Goal: Task Accomplishment & Management: Manage account settings

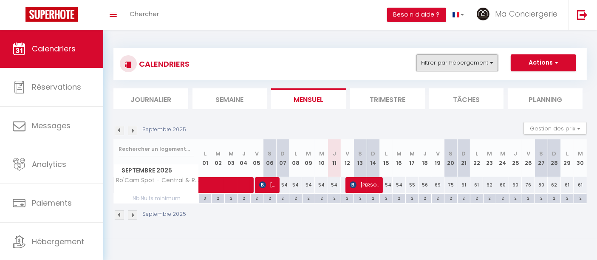
click at [434, 62] on button "Filtrer par hébergement" at bounding box center [457, 62] width 82 height 17
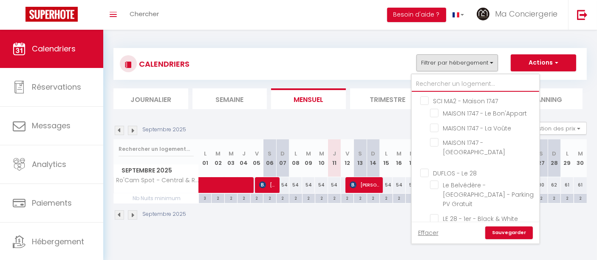
click at [428, 85] on input "text" at bounding box center [474, 83] width 127 height 15
type input "ch"
checkbox input "false"
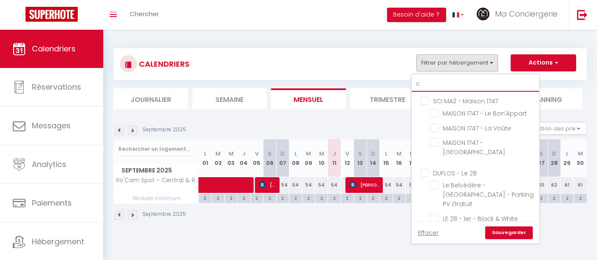
checkbox input "false"
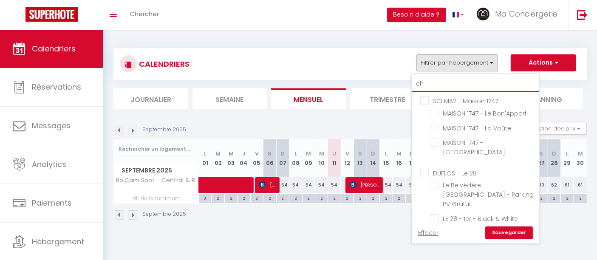
checkbox input "false"
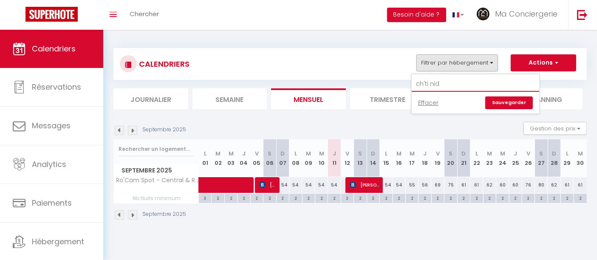
type input "ch'ti nid"
click at [509, 104] on link "Sauvegarder" at bounding box center [509, 102] width 48 height 13
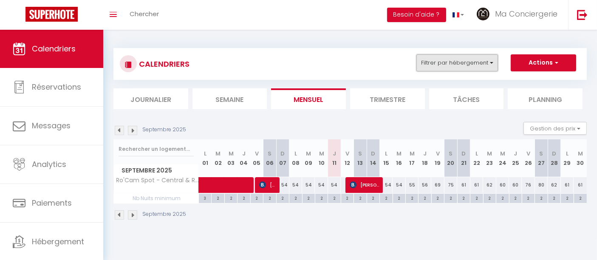
click at [485, 62] on button "Filtrer par hébergement" at bounding box center [457, 62] width 82 height 17
click at [429, 100] on link "Effacer" at bounding box center [428, 102] width 20 height 9
click at [436, 59] on button "Filtrer par hébergement" at bounding box center [457, 62] width 82 height 17
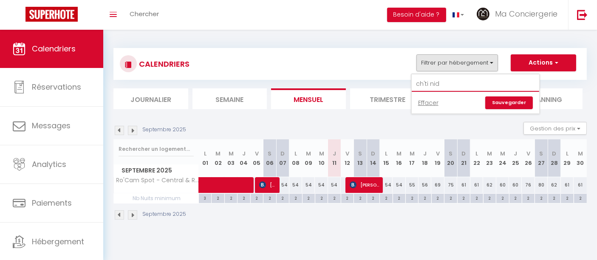
click at [429, 82] on input "ch'ti nid" at bounding box center [474, 83] width 127 height 15
drag, startPoint x: 435, startPoint y: 82, endPoint x: 409, endPoint y: 84, distance: 26.4
click at [409, 84] on div "CALENDRIERS Filtrer par hébergement ch'ti nid Effacer Sauvegarder Actions Nouve…" at bounding box center [349, 78] width 473 height 61
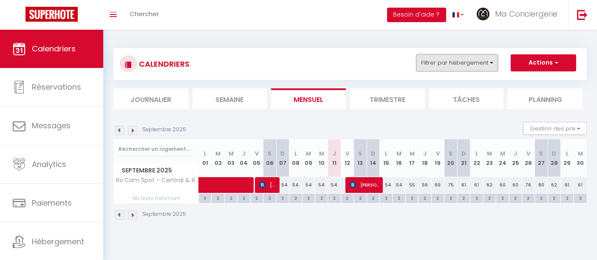
click at [425, 66] on button "Filtrer par hébergement" at bounding box center [457, 62] width 82 height 17
click at [434, 104] on link "Effacer" at bounding box center [428, 102] width 20 height 9
click at [471, 61] on button "Filtrer par hébergement" at bounding box center [457, 62] width 82 height 17
click at [425, 101] on link "Effacer" at bounding box center [428, 102] width 20 height 9
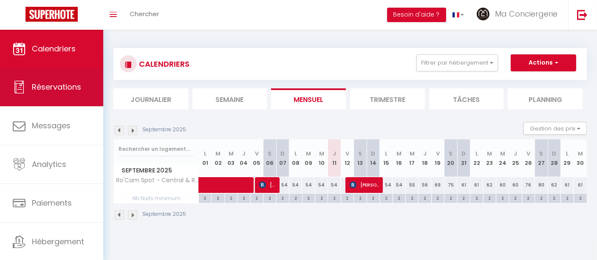
click at [45, 85] on span "Réservations" at bounding box center [56, 87] width 49 height 11
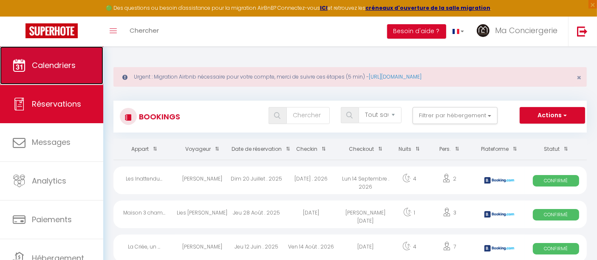
click at [62, 63] on span "Calendriers" at bounding box center [54, 65] width 44 height 11
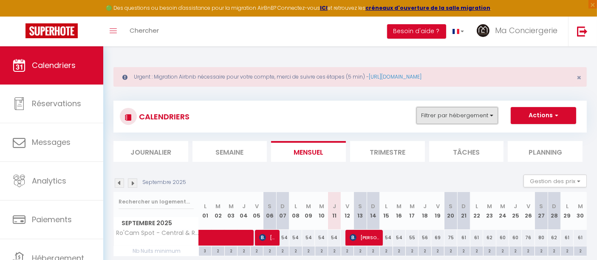
click at [431, 119] on button "Filtrer par hébergement" at bounding box center [457, 115] width 82 height 17
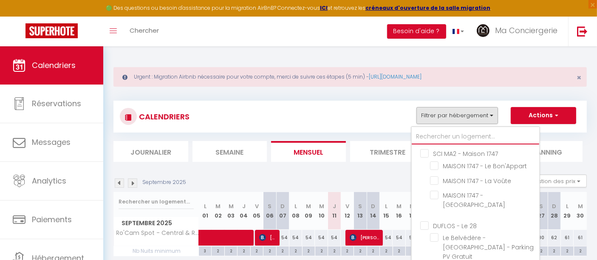
click at [431, 134] on input "text" at bounding box center [474, 136] width 127 height 15
type input "c"
checkbox input "false"
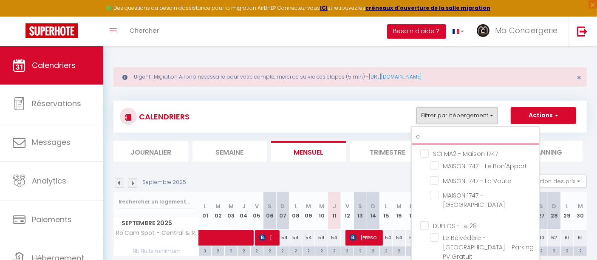
checkbox input "false"
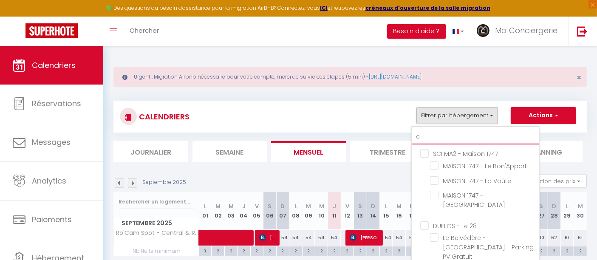
checkbox input "false"
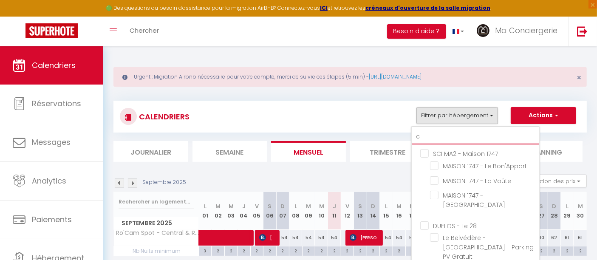
checkbox input "false"
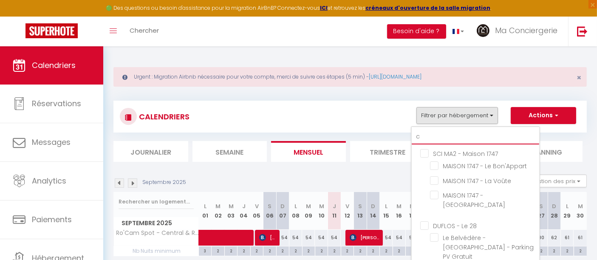
checkbox input "false"
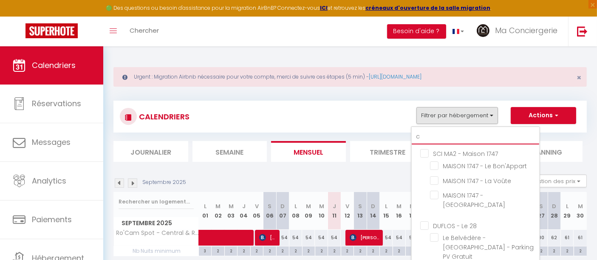
checkbox input "false"
checkbox input "true"
checkbox input "false"
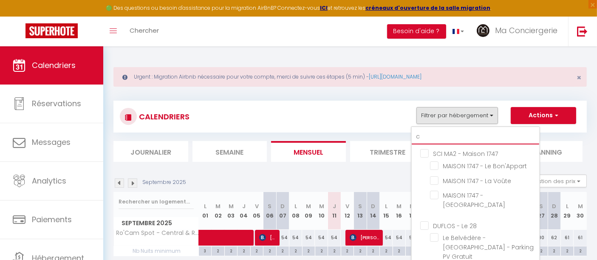
checkbox input "false"
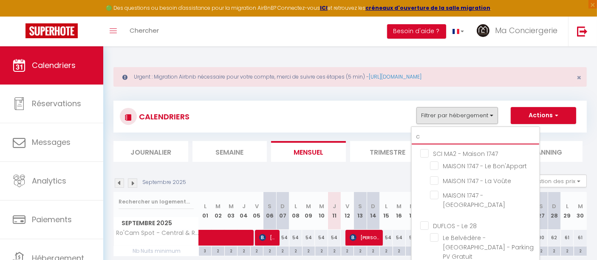
checkbox input "false"
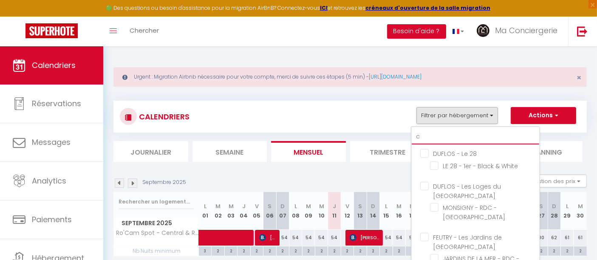
type input "ch"
checkbox input "false"
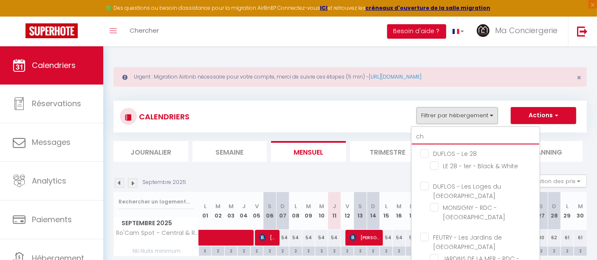
checkbox input "false"
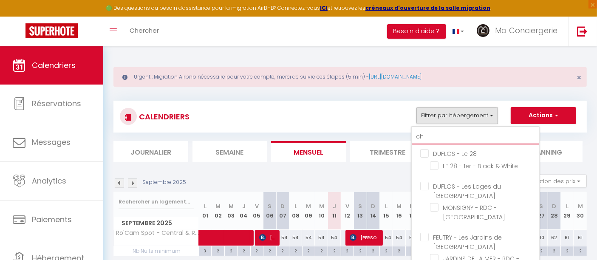
checkbox input "false"
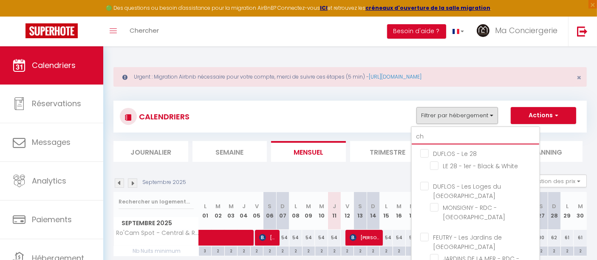
checkbox input "false"
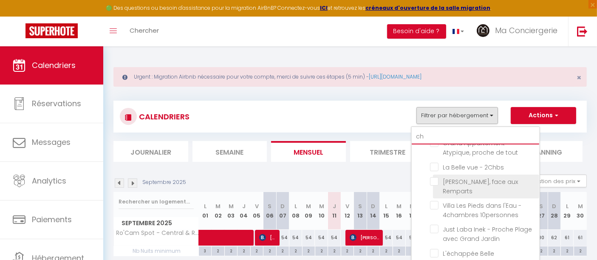
scroll to position [236, 0]
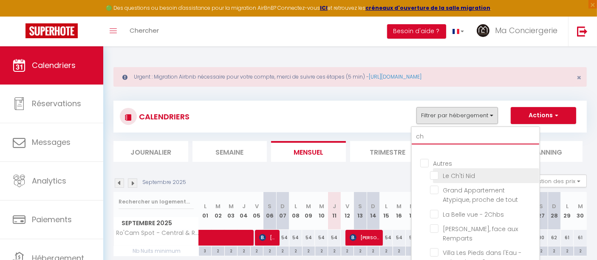
type input "ch"
click at [431, 175] on input "Le Ch'ti Nid" at bounding box center [483, 175] width 106 height 8
checkbox input "true"
checkbox input "false"
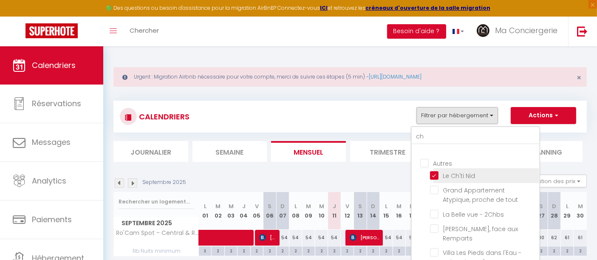
checkbox input "false"
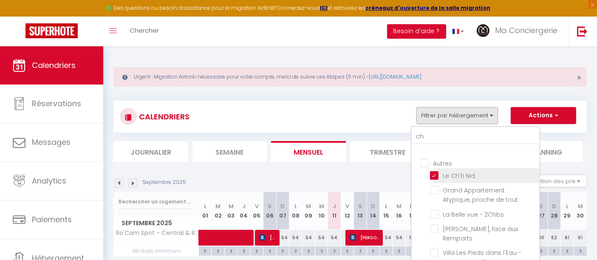
checkbox input "false"
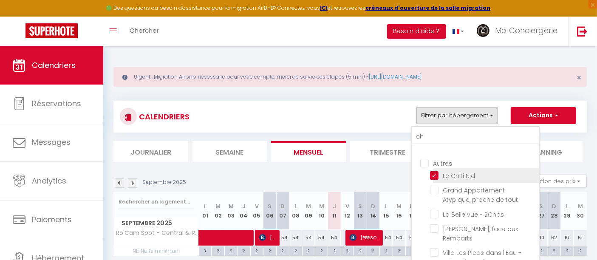
checkbox input "false"
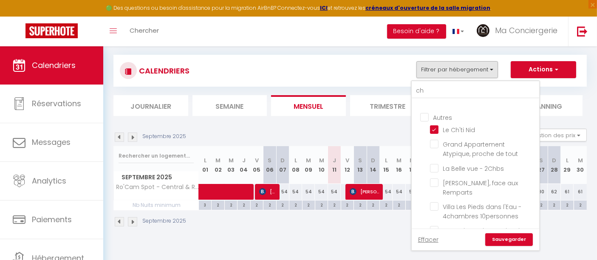
click at [508, 236] on link "Sauvegarder" at bounding box center [509, 239] width 48 height 13
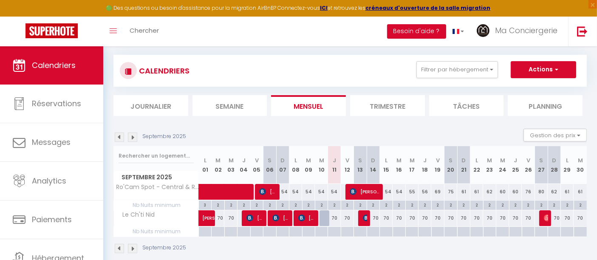
click at [135, 138] on img at bounding box center [132, 136] width 9 height 9
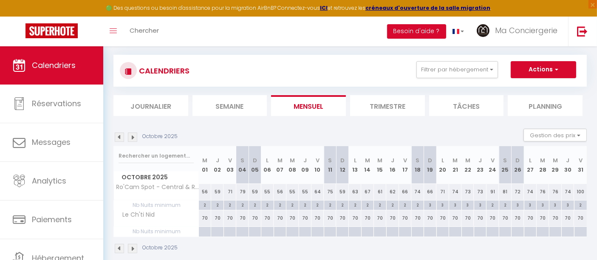
scroll to position [56, 0]
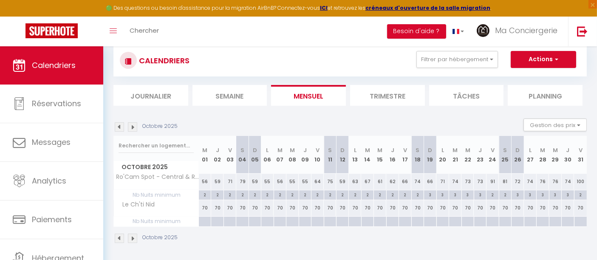
click at [428, 220] on div at bounding box center [429, 222] width 12 height 10
type input "Dim 19 Octobre 2025"
type input "Lun 20 Octobre 2025"
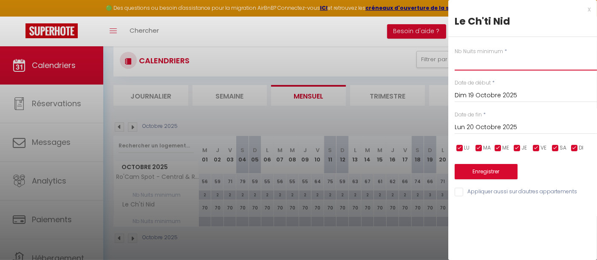
click at [473, 60] on input "text" at bounding box center [525, 62] width 142 height 15
type input "3"
click at [479, 130] on input "Lun 20 Octobre 2025" at bounding box center [525, 127] width 142 height 11
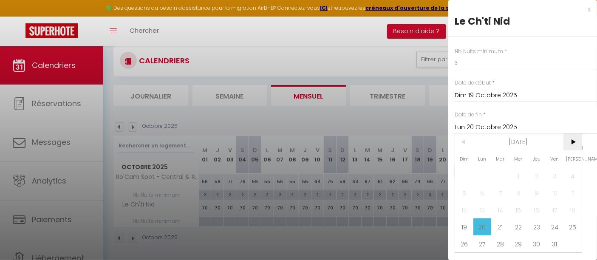
click at [574, 145] on span ">" at bounding box center [572, 141] width 18 height 17
click at [465, 192] on span "2" at bounding box center [464, 192] width 18 height 17
type input "Dim 02 Novembre 2025"
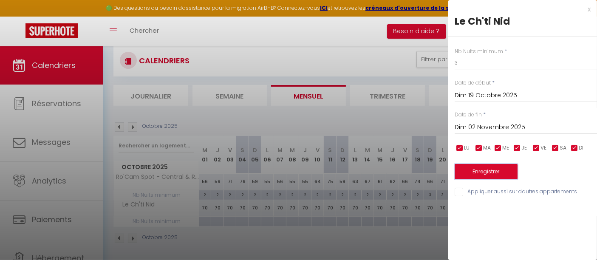
click at [485, 172] on button "Enregistrer" at bounding box center [485, 171] width 63 height 15
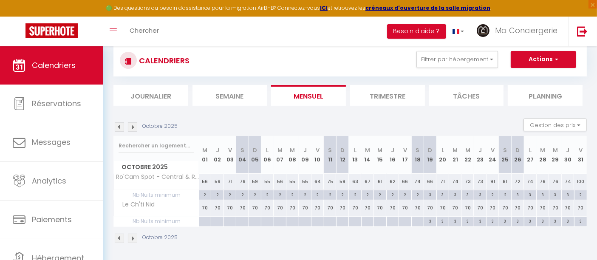
click at [134, 125] on img at bounding box center [132, 126] width 9 height 9
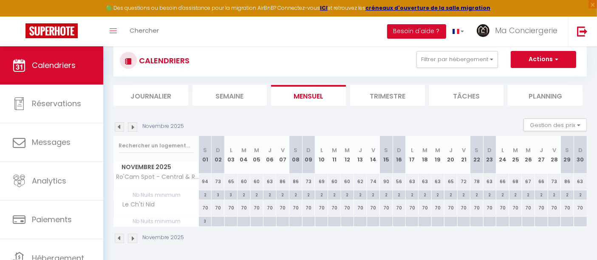
click at [133, 125] on img at bounding box center [132, 126] width 9 height 9
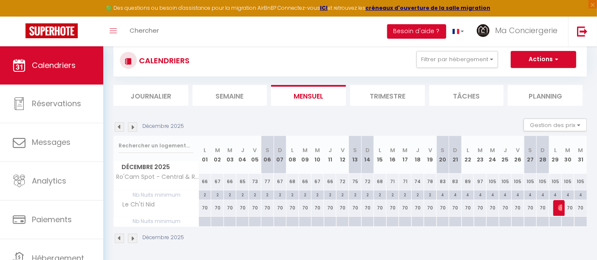
click at [443, 221] on div at bounding box center [442, 222] width 12 height 10
type input "[DATE]"
type input "Dim 21 Décembre 2025"
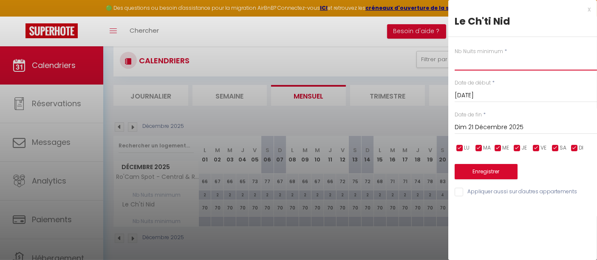
click at [470, 62] on input "text" at bounding box center [525, 62] width 142 height 15
type input "4"
click at [473, 129] on input "Dim 21 Décembre 2025" at bounding box center [525, 127] width 142 height 11
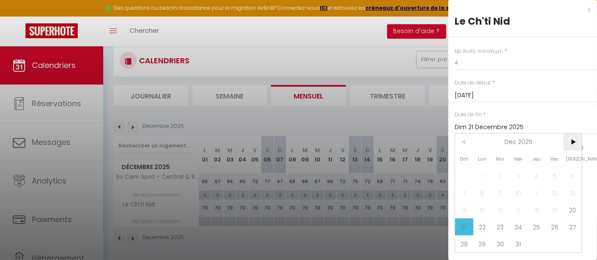
click at [570, 140] on span ">" at bounding box center [572, 141] width 18 height 17
click at [460, 192] on span "4" at bounding box center [464, 192] width 18 height 17
type input "Dim 04 Janvier 2026"
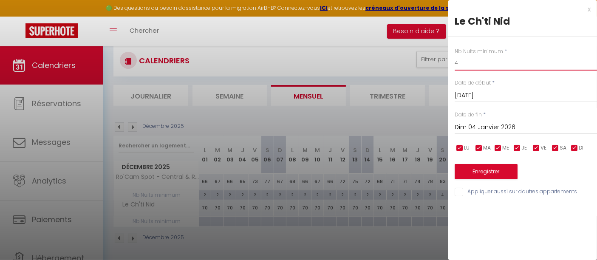
drag, startPoint x: 463, startPoint y: 60, endPoint x: 430, endPoint y: 65, distance: 33.5
click at [430, 65] on body "🟢 Des questions ou besoin d'assistance pour la migration AirBnB? Connectez-vous…" at bounding box center [298, 126] width 597 height 272
type input "3"
click at [487, 173] on button "Enregistrer" at bounding box center [485, 171] width 63 height 15
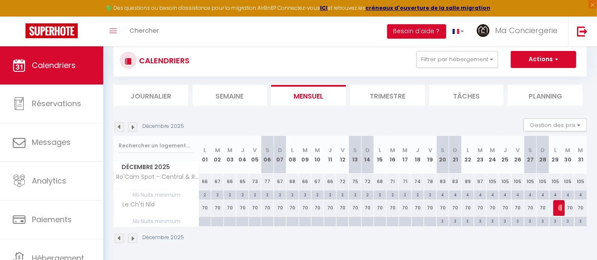
click at [133, 127] on img at bounding box center [132, 126] width 9 height 9
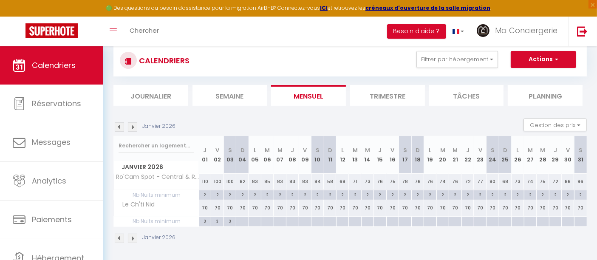
click at [120, 124] on img at bounding box center [119, 126] width 9 height 9
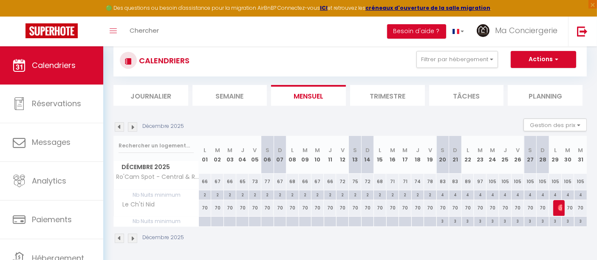
click at [136, 126] on img at bounding box center [132, 126] width 9 height 9
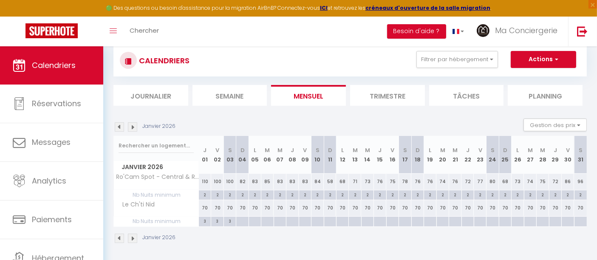
click at [134, 126] on img at bounding box center [132, 126] width 9 height 9
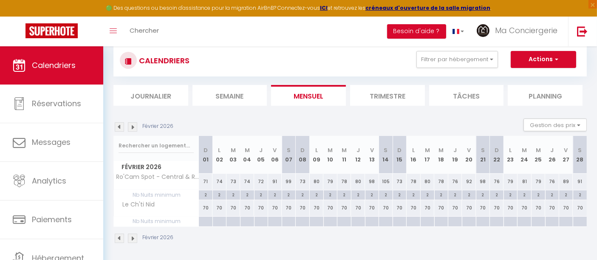
click at [116, 124] on img at bounding box center [119, 126] width 9 height 9
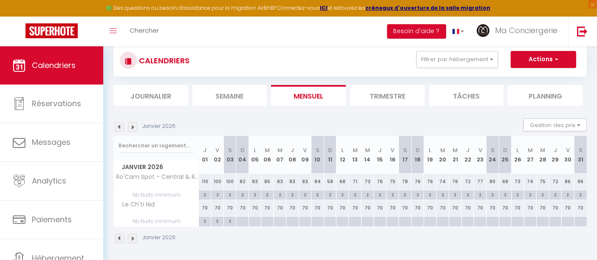
click at [132, 127] on img at bounding box center [132, 126] width 9 height 9
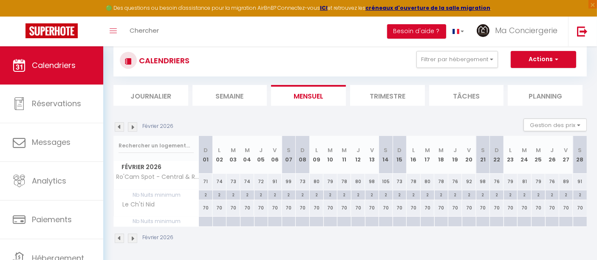
click at [292, 220] on div at bounding box center [289, 222] width 14 height 10
type input "[DATE]"
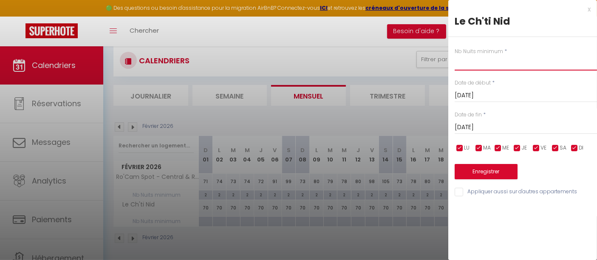
click at [466, 61] on input "text" at bounding box center [525, 62] width 142 height 15
type input "3"
click at [474, 128] on input "[DATE]" at bounding box center [525, 127] width 142 height 11
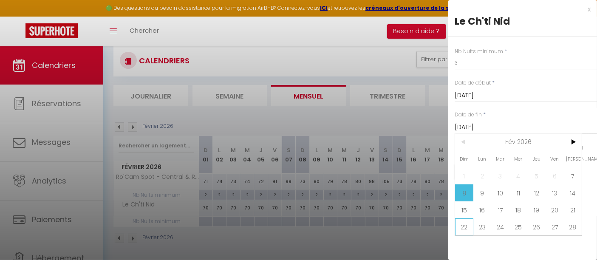
click at [468, 226] on span "22" at bounding box center [464, 226] width 18 height 17
type input "Dim 22 Février 2026"
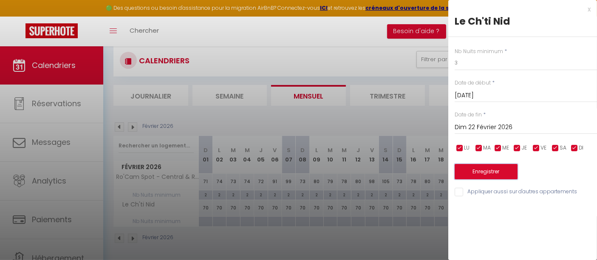
click at [486, 173] on button "Enregistrer" at bounding box center [485, 171] width 63 height 15
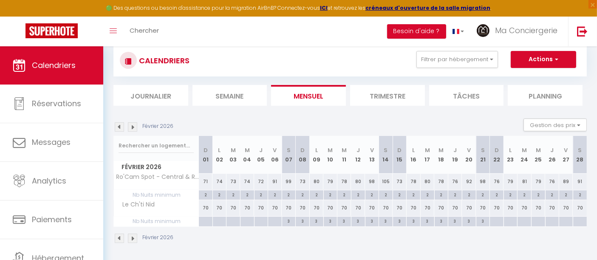
click at [121, 127] on img at bounding box center [119, 126] width 9 height 9
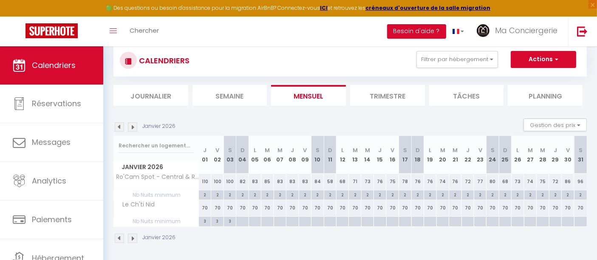
click at [121, 127] on img at bounding box center [119, 126] width 9 height 9
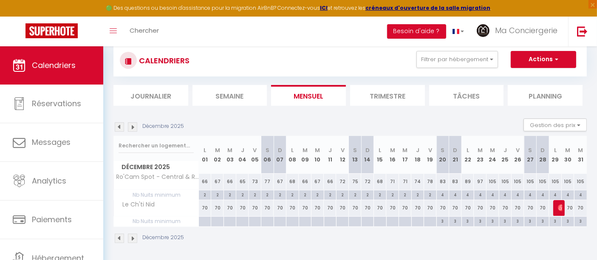
click at [121, 127] on img at bounding box center [119, 126] width 9 height 9
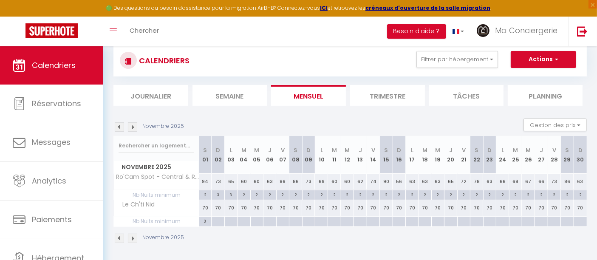
click at [121, 127] on img at bounding box center [119, 126] width 9 height 9
